Goal: Transaction & Acquisition: Purchase product/service

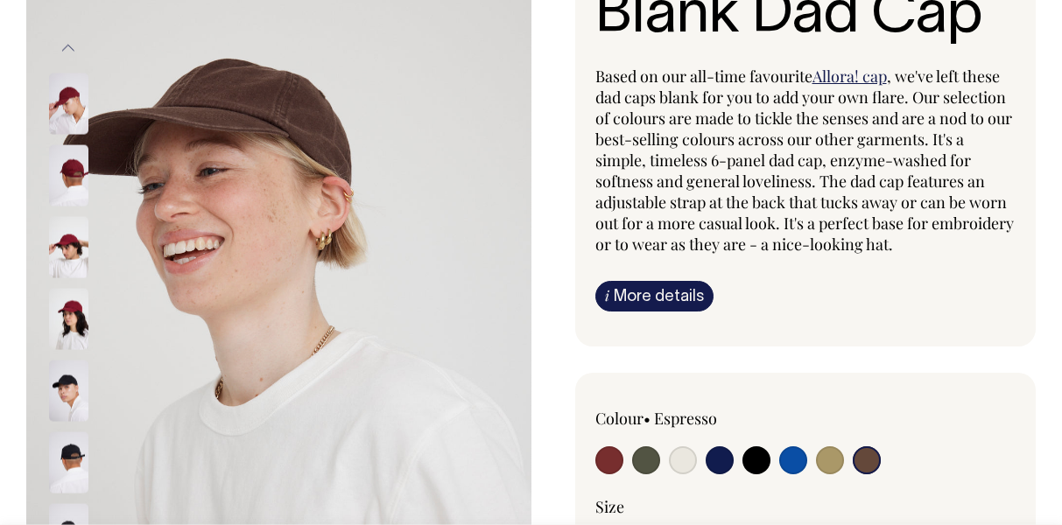
scroll to position [175, 0]
click at [643, 460] on input "radio" at bounding box center [646, 461] width 28 height 28
radio input "true"
select select "Olive"
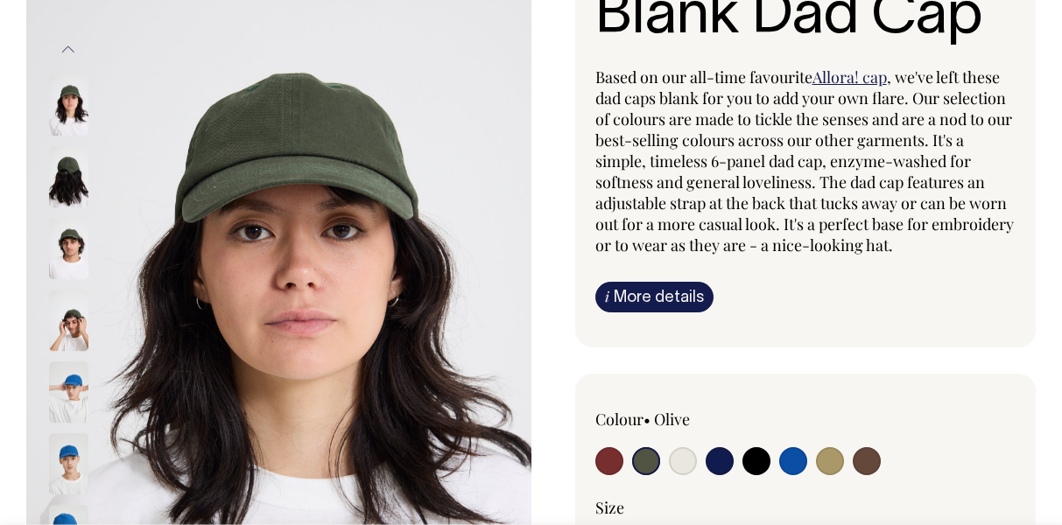
click at [859, 460] on input "radio" at bounding box center [867, 461] width 28 height 28
radio input "true"
select select "Espresso"
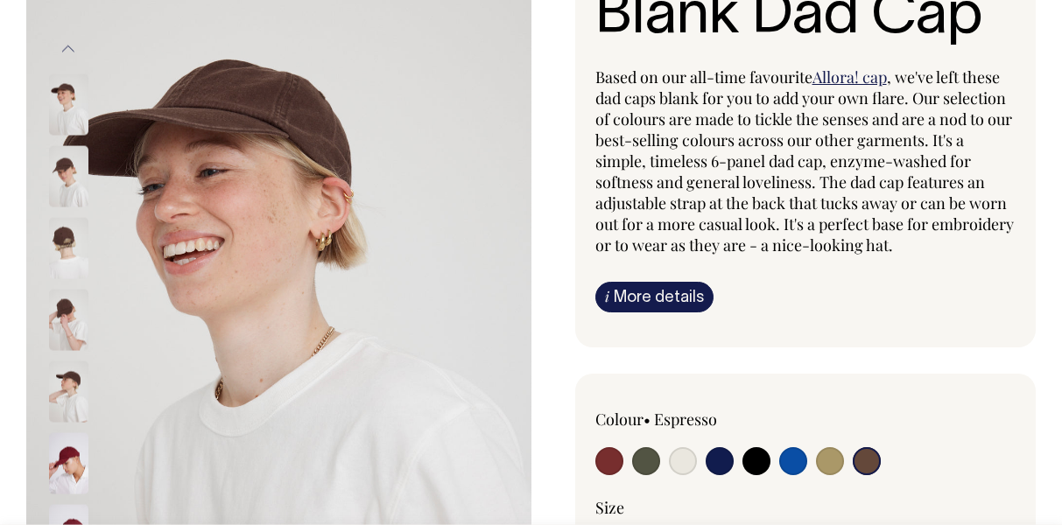
click at [828, 473] on input "radio" at bounding box center [830, 461] width 28 height 28
radio input "true"
select select "Washed Khaki"
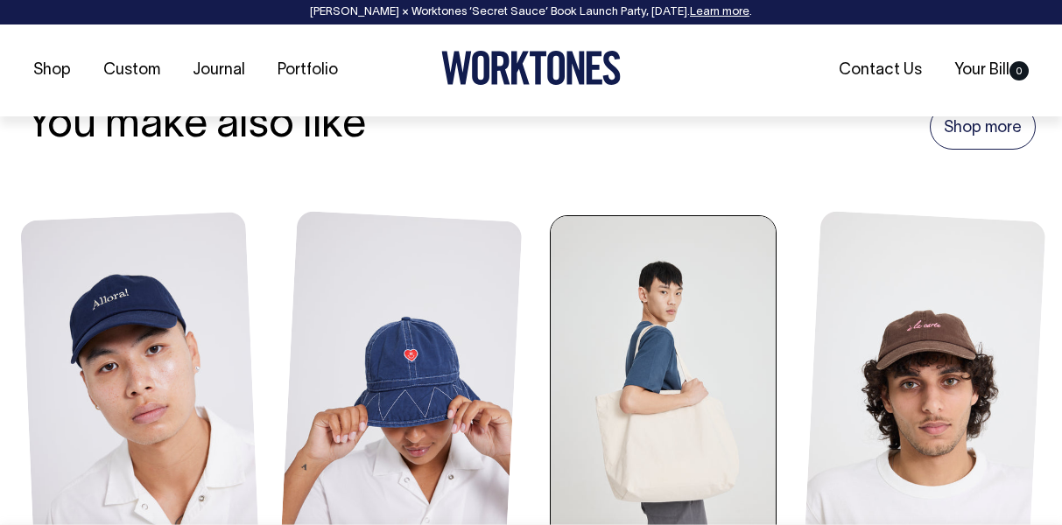
scroll to position [2013, 0]
